Goal: Subscribe to service/newsletter

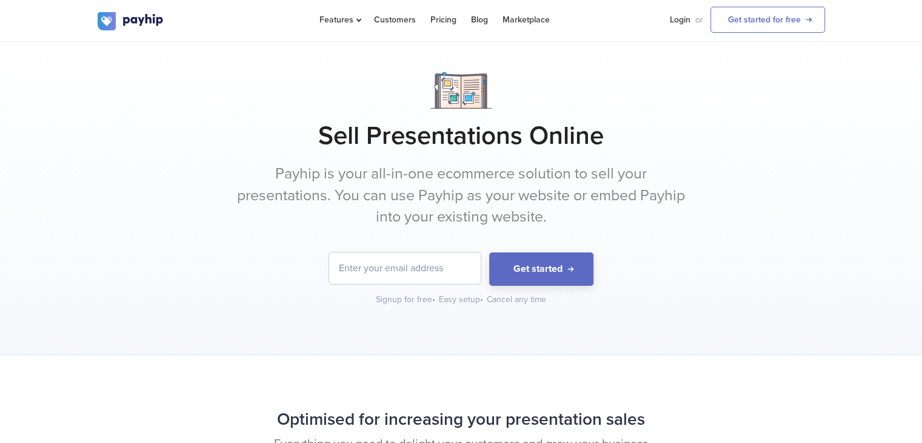
click at [386, 277] on input "email" at bounding box center [405, 268] width 152 height 32
type input "[EMAIL_ADDRESS][DOMAIN_NAME]"
click at [537, 265] on button "Get started" at bounding box center [541, 268] width 104 height 33
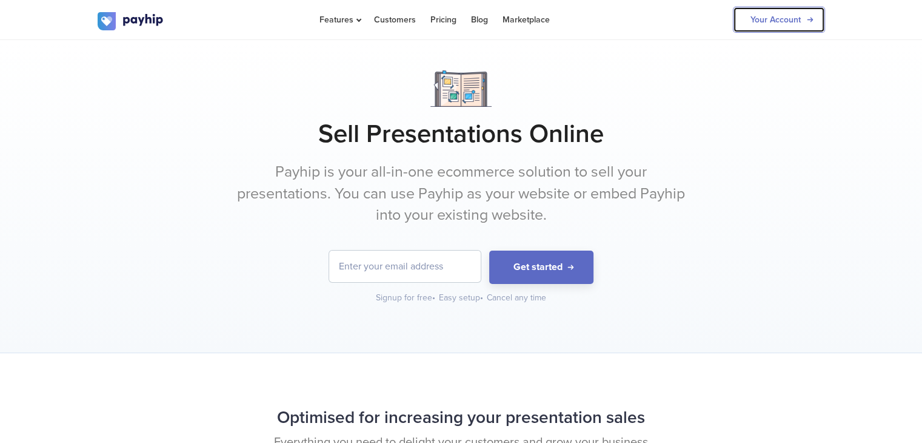
click at [784, 20] on link "Your Account" at bounding box center [779, 20] width 92 height 26
